Goal: Transaction & Acquisition: Purchase product/service

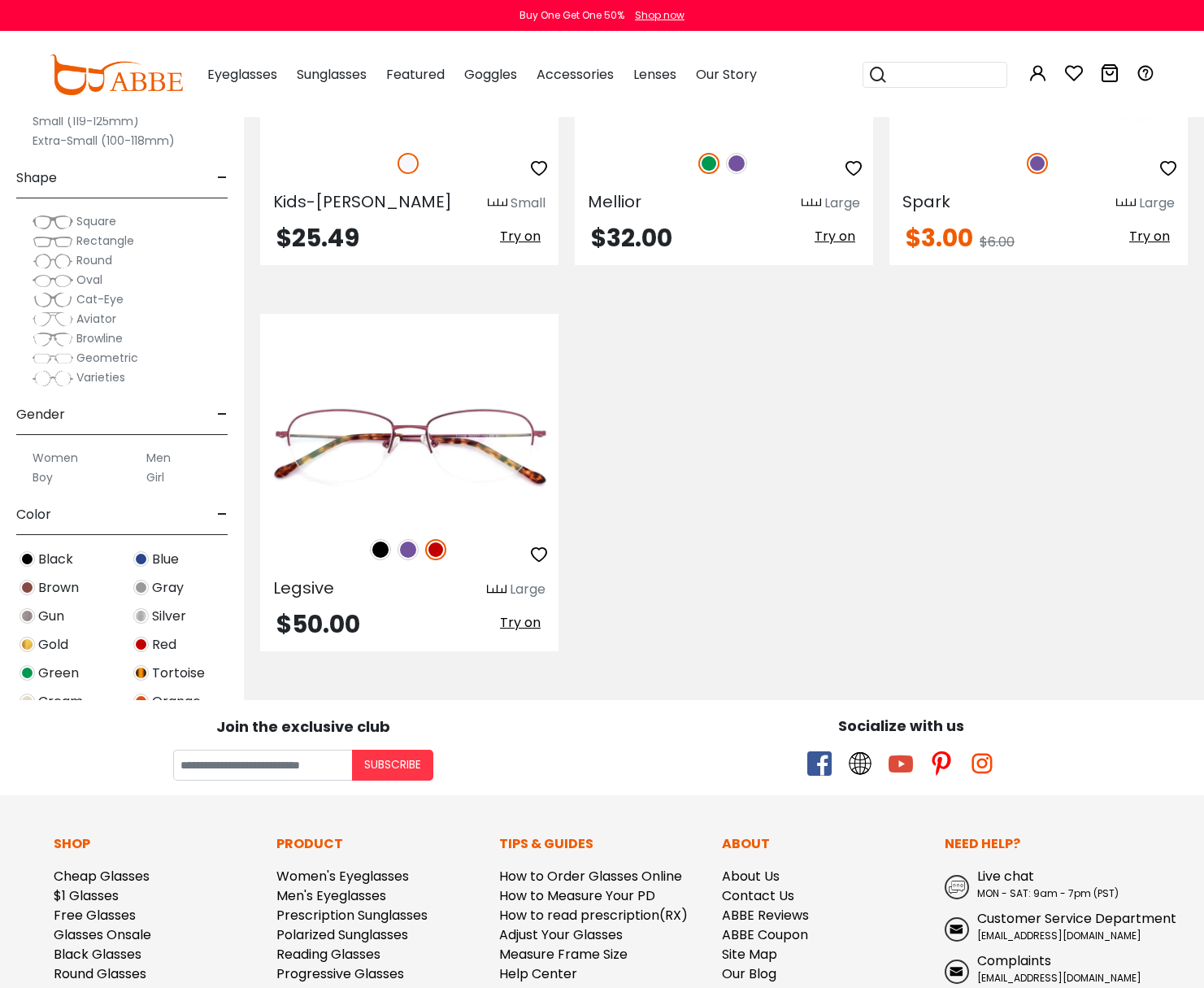
scroll to position [6250, 0]
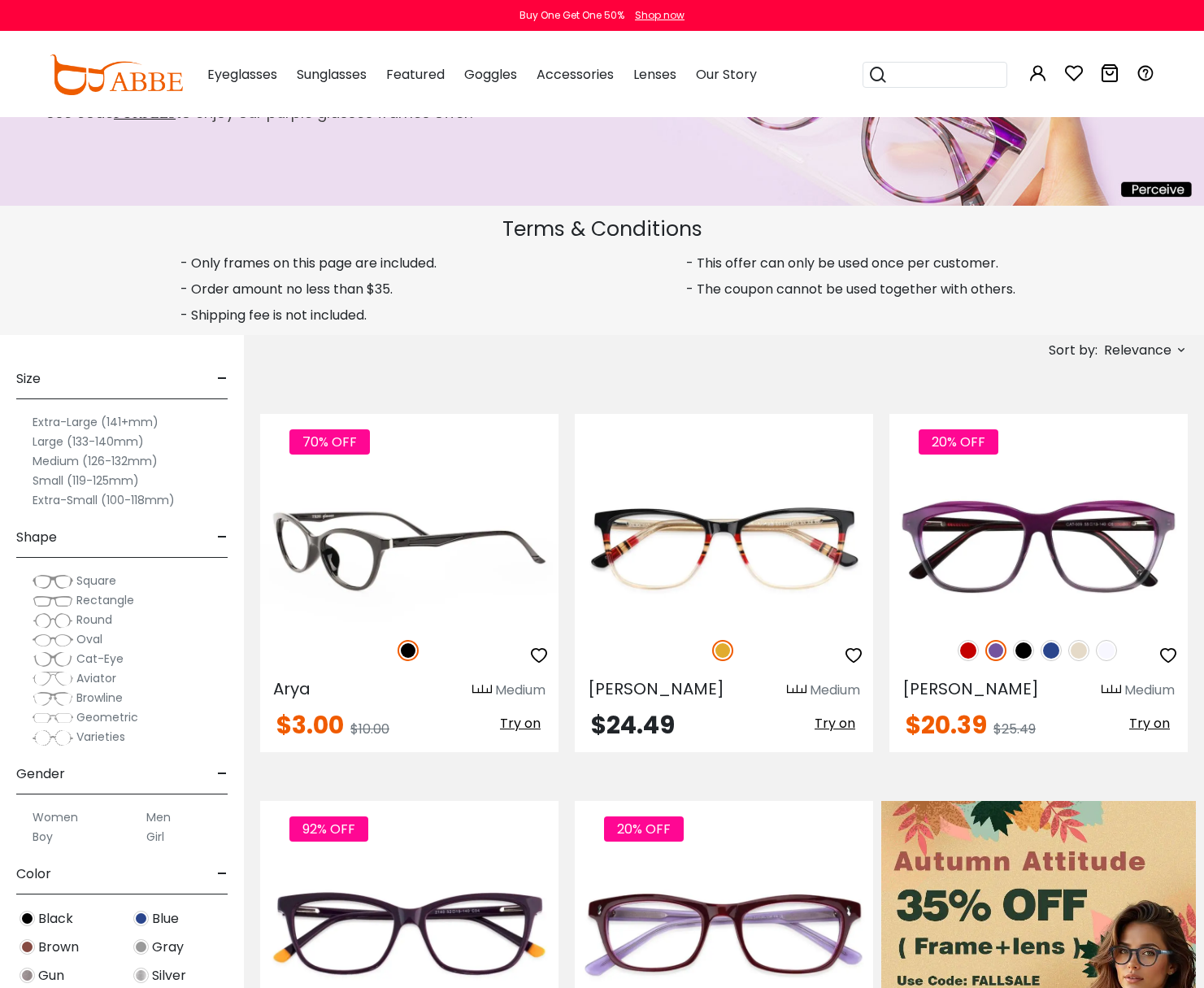
click at [351, 542] on img at bounding box center [409, 547] width 298 height 150
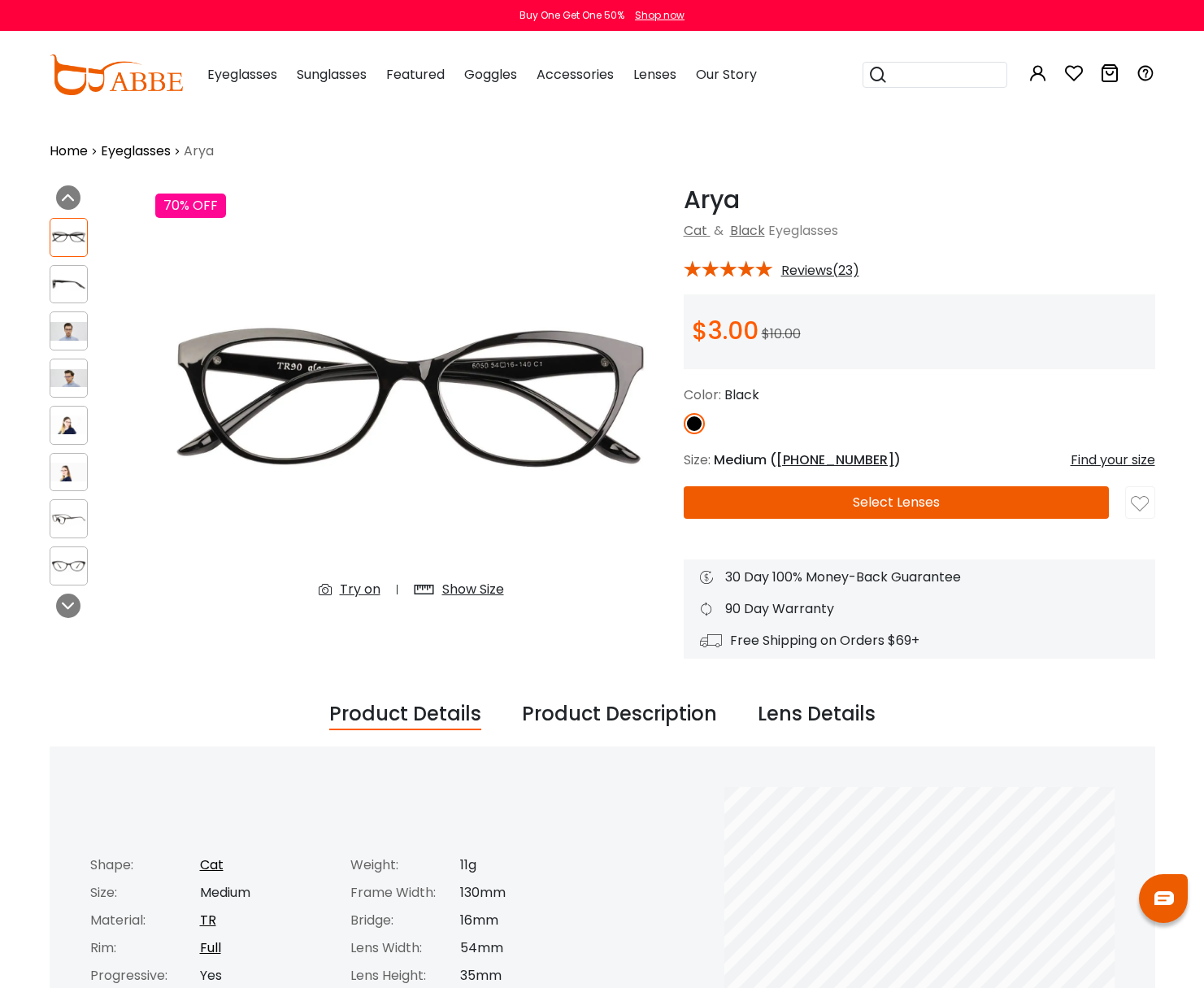
click at [75, 327] on img at bounding box center [68, 331] width 38 height 18
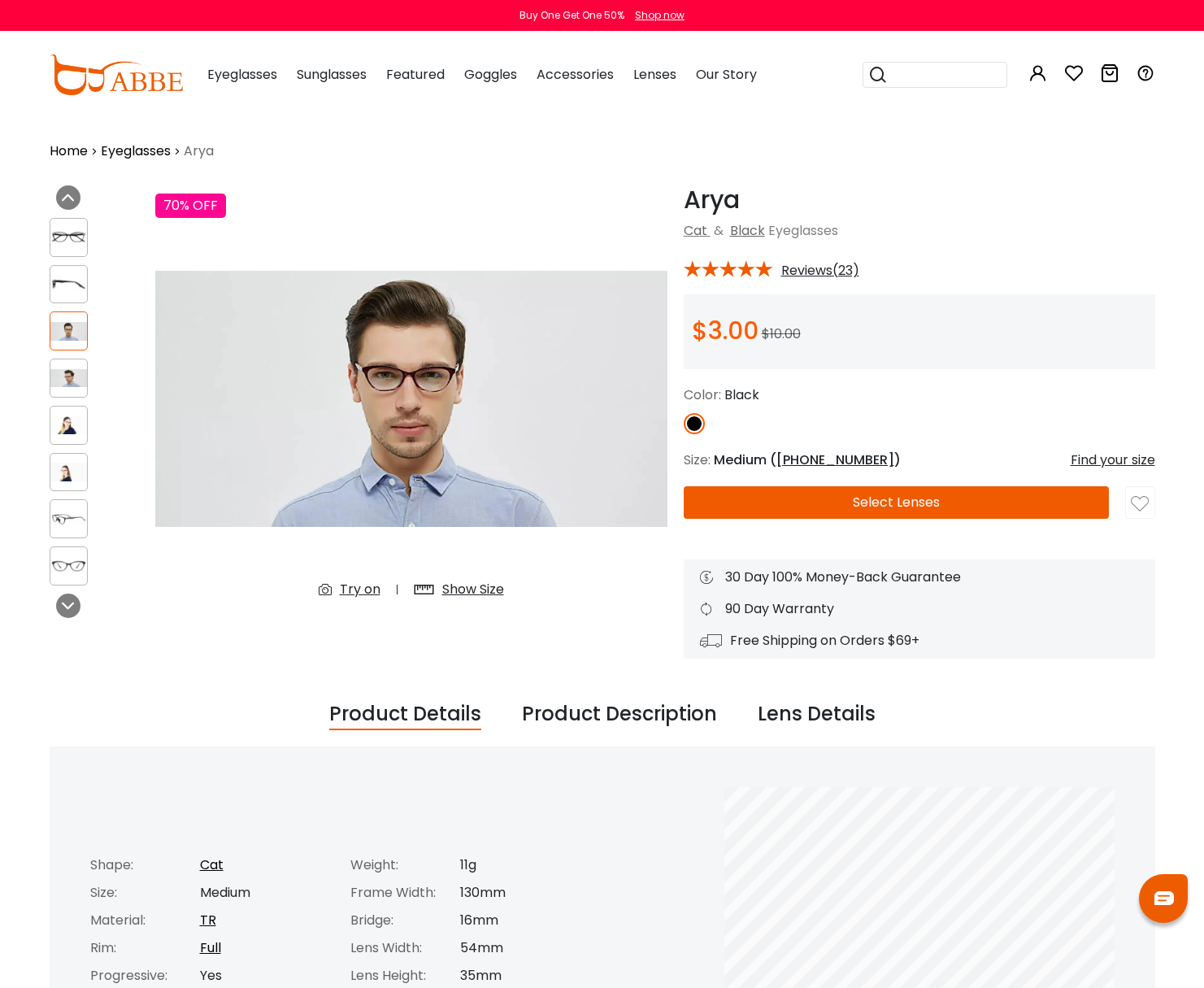
click at [68, 421] on img at bounding box center [68, 425] width 38 height 18
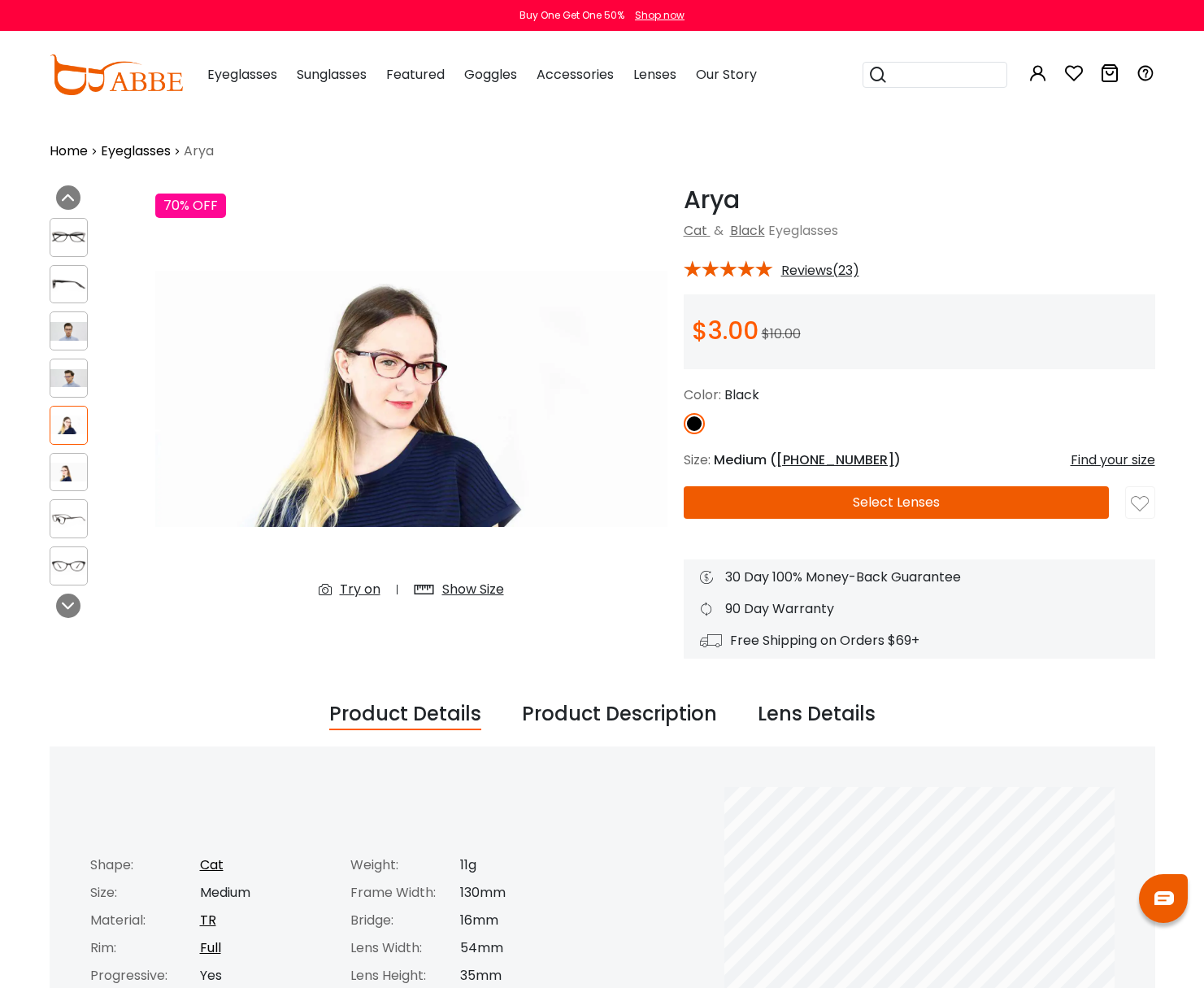
click at [60, 456] on div at bounding box center [68, 472] width 39 height 39
click at [69, 568] on img at bounding box center [68, 564] width 38 height 18
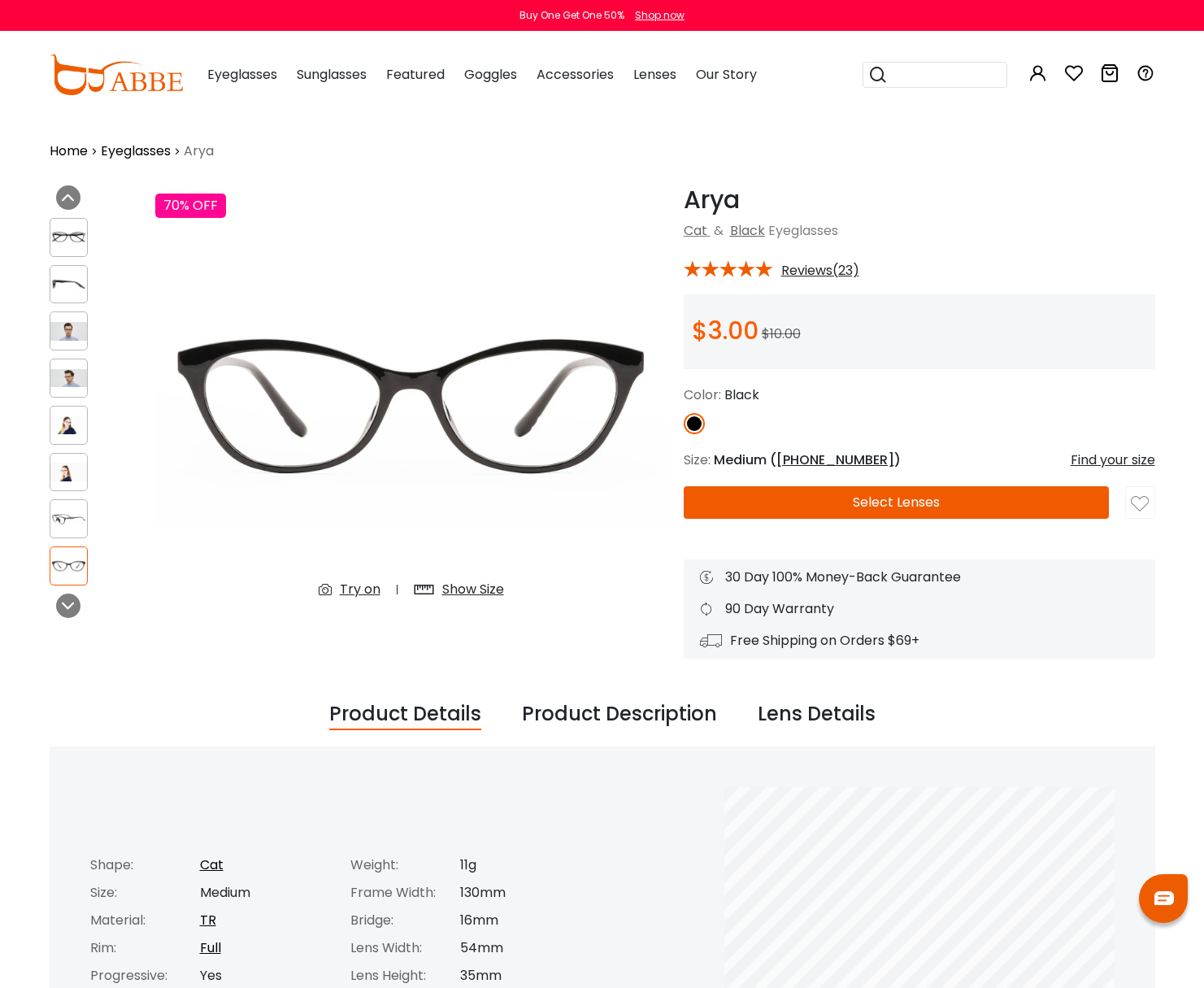
click at [65, 513] on img at bounding box center [68, 518] width 38 height 18
